Goal: Information Seeking & Learning: Stay updated

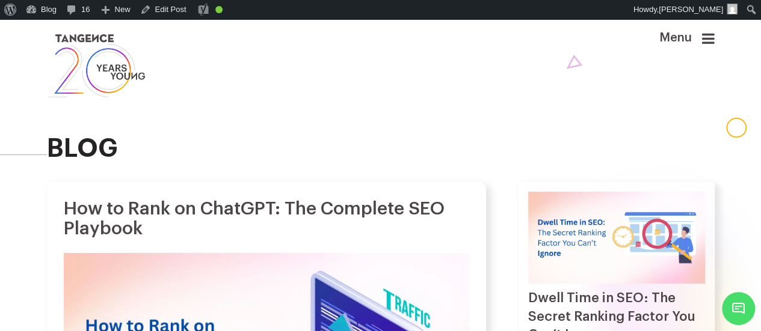
click at [703, 39] on div "Menu" at bounding box center [666, 44] width 96 height 26
click at [707, 40] on icon at bounding box center [708, 38] width 13 height 14
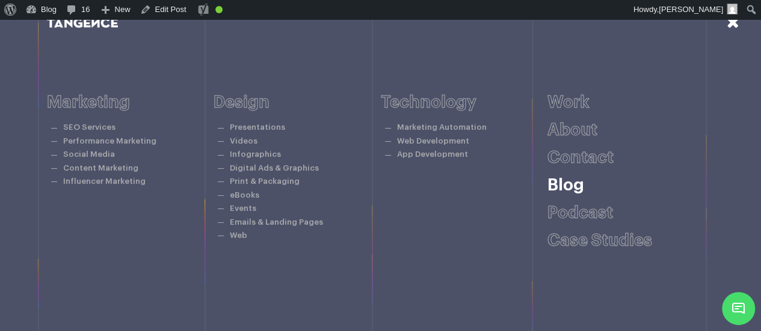
click at [552, 188] on link "Blog" at bounding box center [565, 185] width 37 height 17
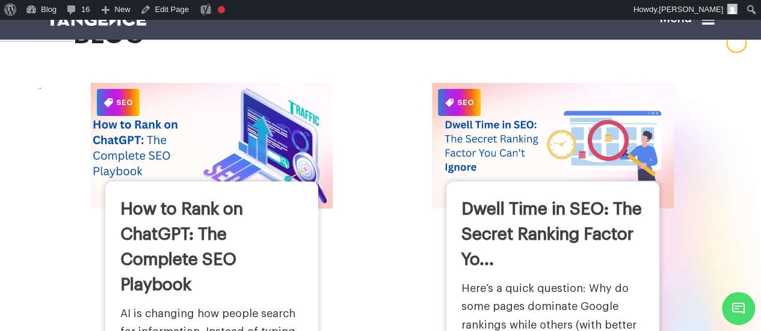
scroll to position [85, 0]
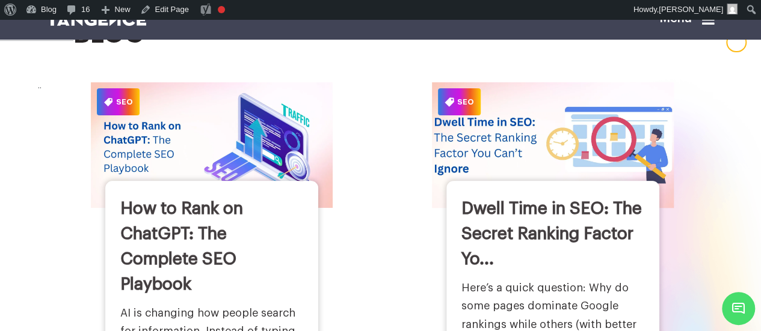
click at [464, 160] on img at bounding box center [553, 145] width 266 height 138
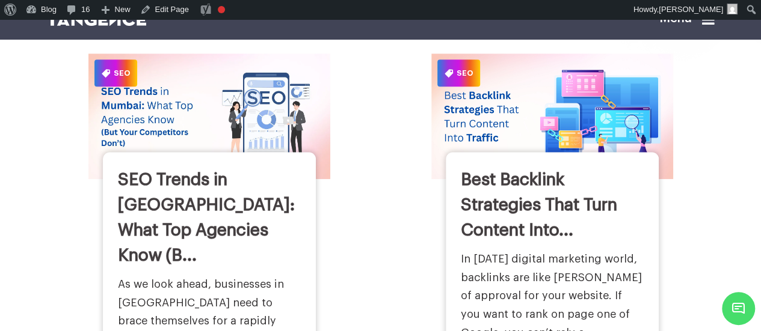
click at [464, 160] on div "SEO Best Backlink Strategies That Turn Content Into... ~ 6 minutes read" at bounding box center [552, 263] width 242 height 419
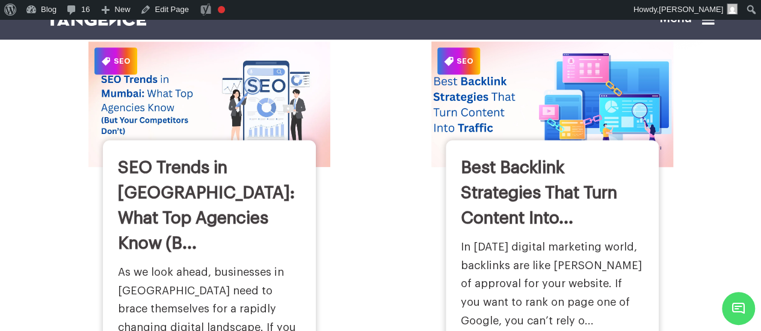
scroll to position [552, 0]
click at [458, 123] on img at bounding box center [552, 104] width 266 height 138
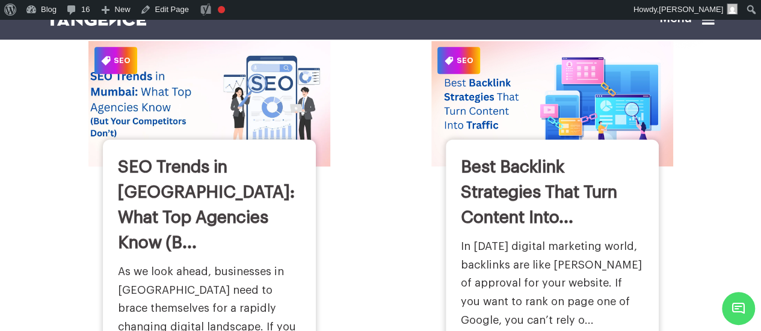
click at [201, 105] on img at bounding box center [209, 104] width 266 height 138
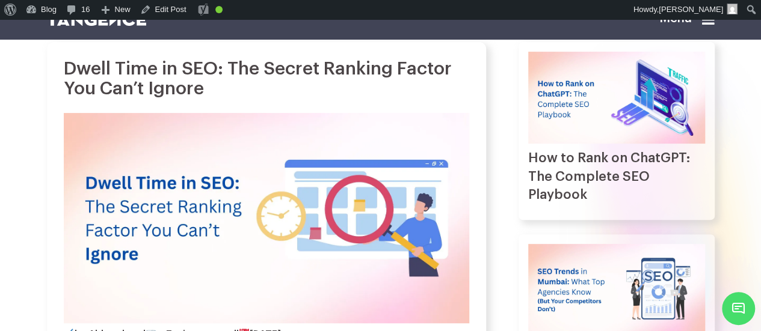
scroll to position [141, 0]
click at [711, 26] on icon at bounding box center [708, 19] width 13 height 14
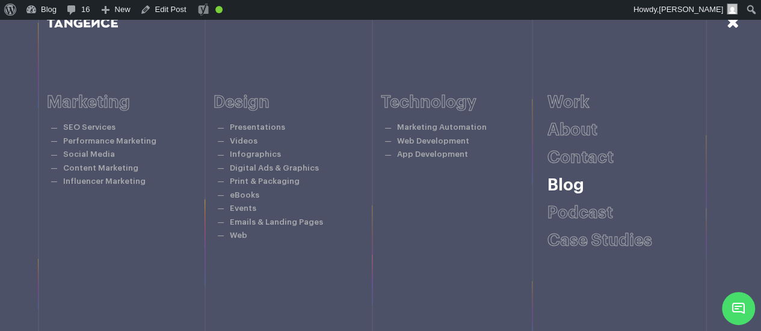
click at [566, 194] on link "Blog" at bounding box center [565, 185] width 37 height 17
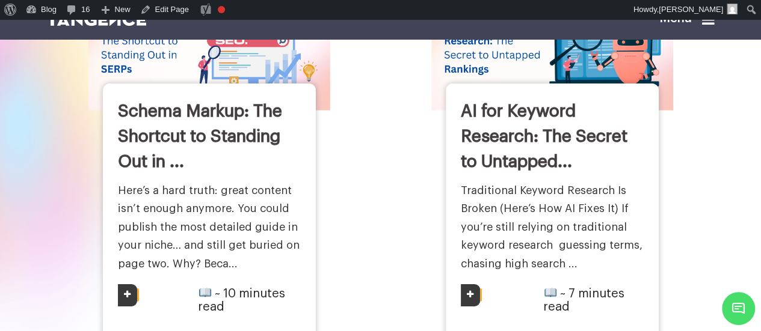
scroll to position [1871, 0]
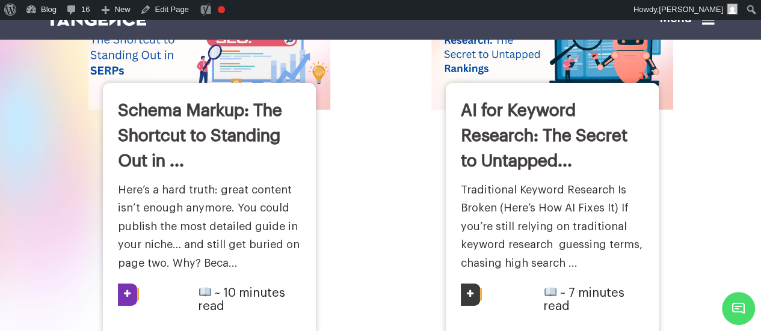
click at [262, 60] on img at bounding box center [209, 47] width 266 height 138
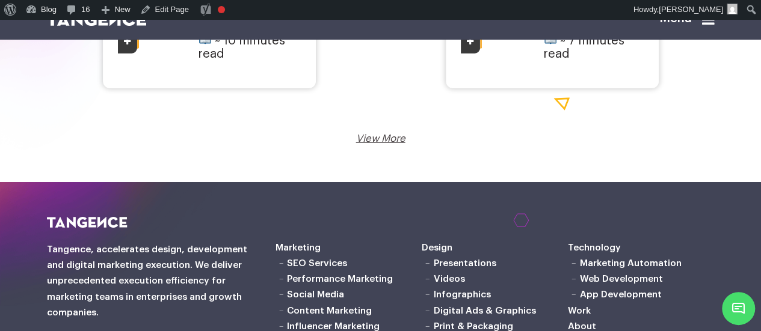
scroll to position [2131, 0]
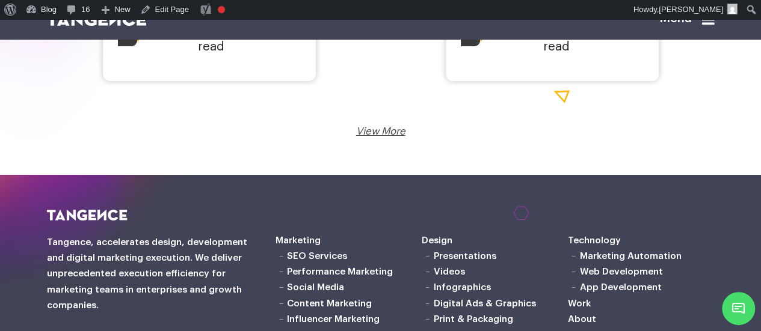
click at [385, 126] on div "View More Loading..." at bounding box center [380, 131] width 649 height 14
click at [384, 126] on link "View More" at bounding box center [380, 131] width 49 height 10
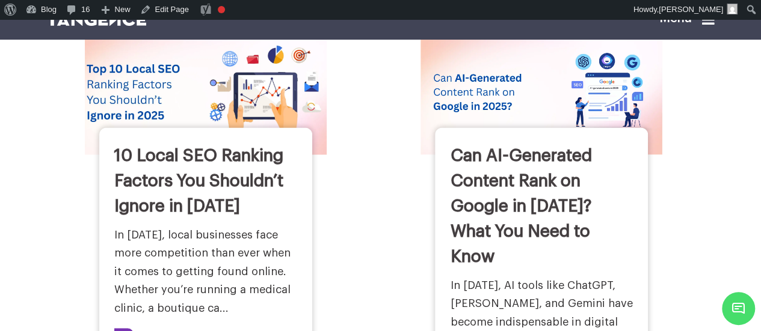
scroll to position [1041, 0]
